Goal: Book appointment/travel/reservation

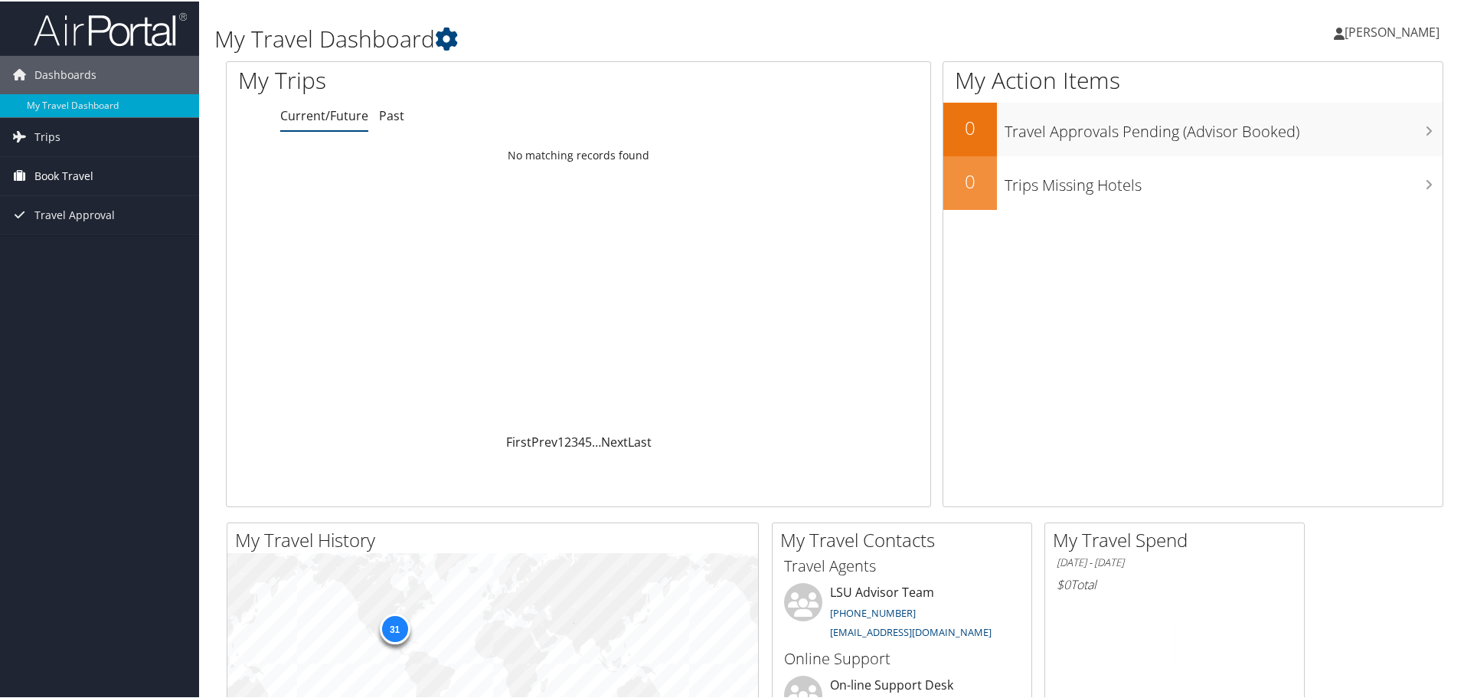
click at [73, 175] on span "Book Travel" at bounding box center [63, 174] width 59 height 38
click at [94, 229] on link "Book/Manage Online Trips" at bounding box center [99, 228] width 199 height 23
